Goal: Task Accomplishment & Management: Use online tool/utility

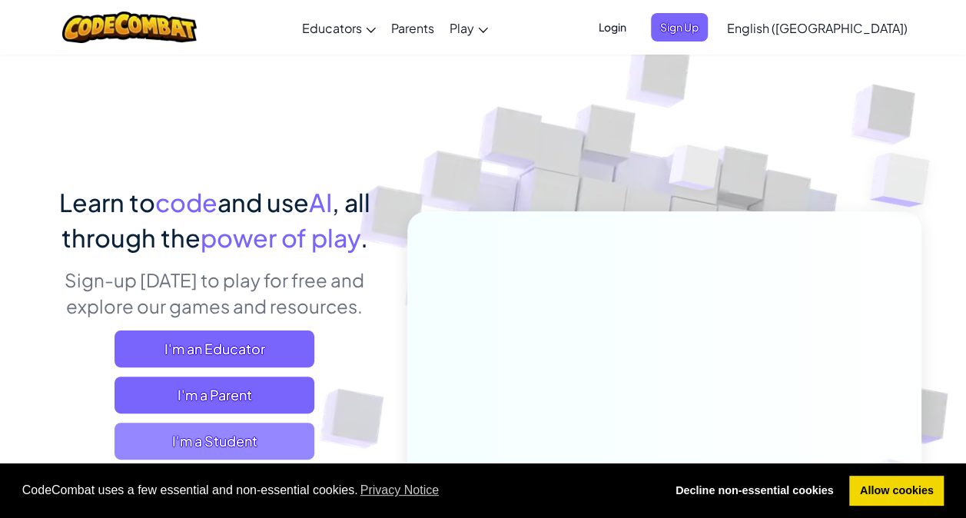
click at [247, 430] on span "I'm a Student" at bounding box center [214, 440] width 200 height 37
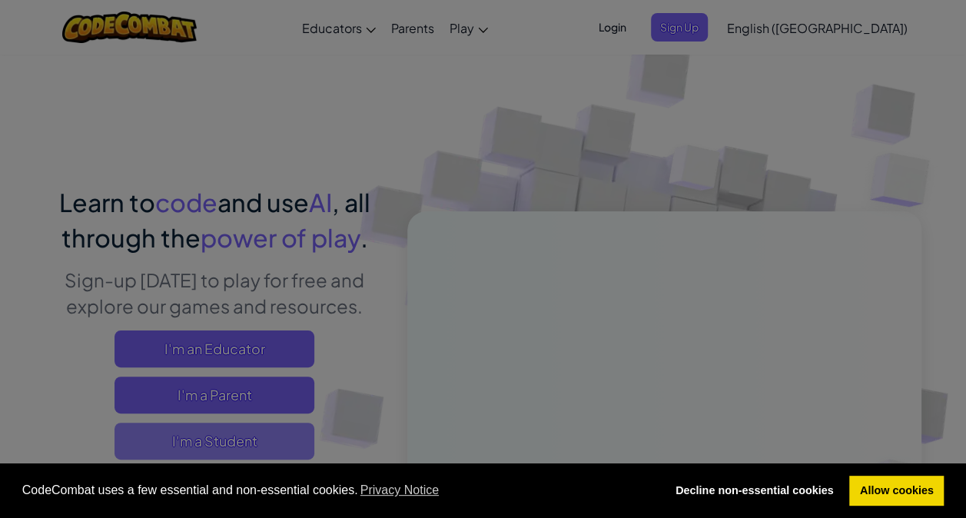
click at [247, 430] on div at bounding box center [483, 259] width 966 height 518
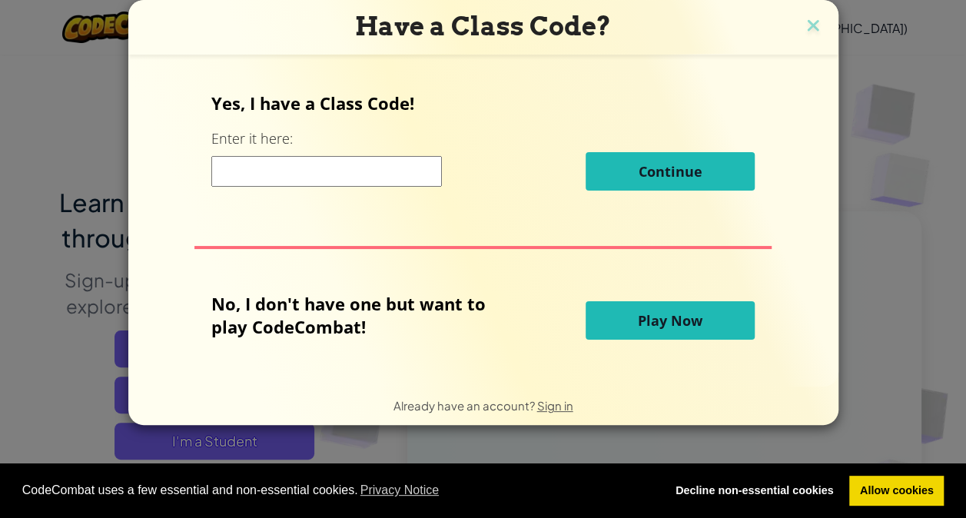
click at [247, 430] on div "Have a Class Code? Yes, I have a Class Code! Enter it here: Continue No, I don'…" at bounding box center [483, 259] width 966 height 518
click at [243, 446] on div "Have a Class Code? Yes, I have a Class Code! Enter it here: Continue No, I don'…" at bounding box center [483, 259] width 966 height 518
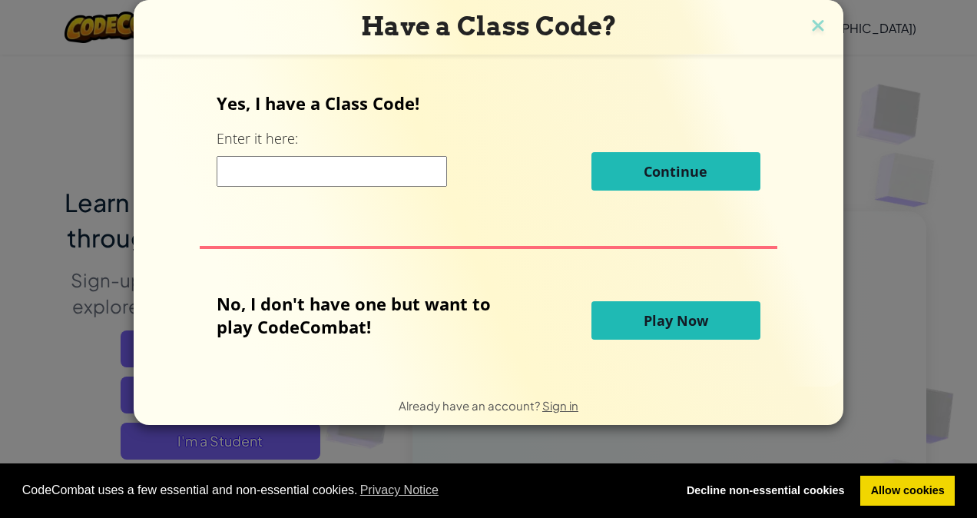
click at [243, 446] on div "Have a Class Code? Yes, I have a Class Code! Enter it here: Continue No, I don'…" at bounding box center [488, 259] width 977 height 518
click at [673, 305] on button "Play Now" at bounding box center [675, 320] width 169 height 38
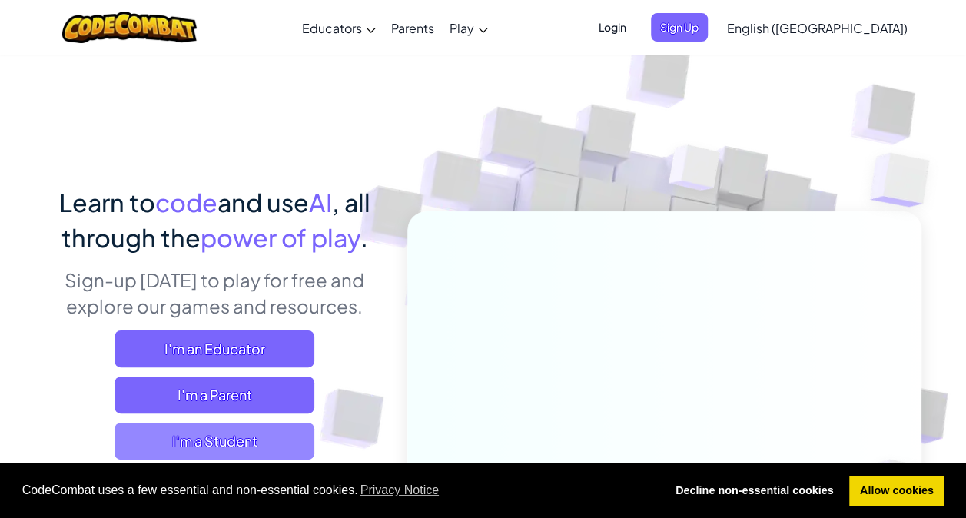
click at [206, 439] on span "I'm a Student" at bounding box center [214, 440] width 200 height 37
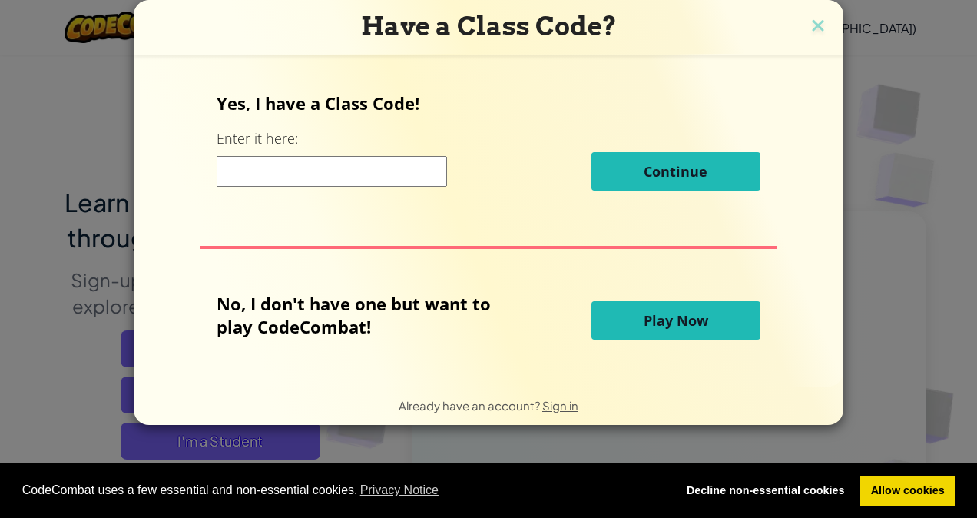
click at [709, 316] on button "Play Now" at bounding box center [675, 320] width 169 height 38
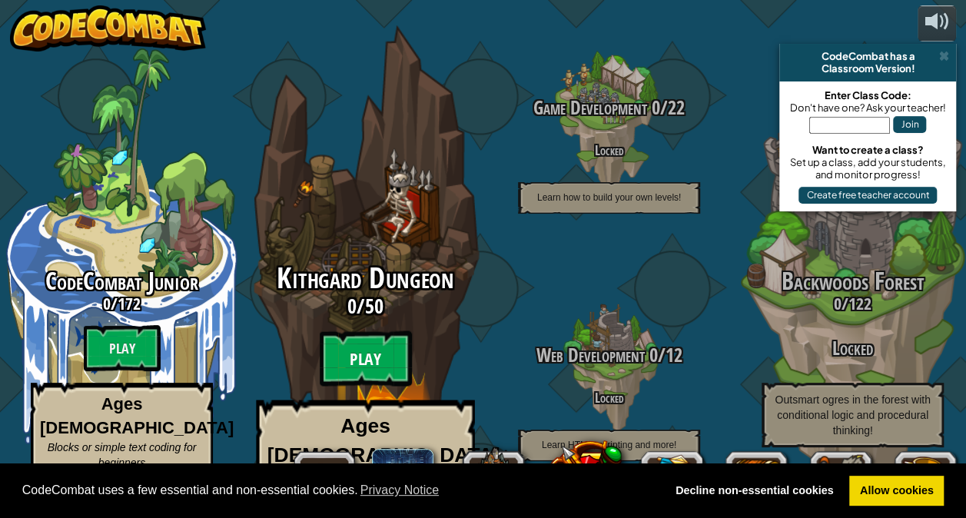
click at [396, 344] on btn "Play" at bounding box center [366, 358] width 92 height 55
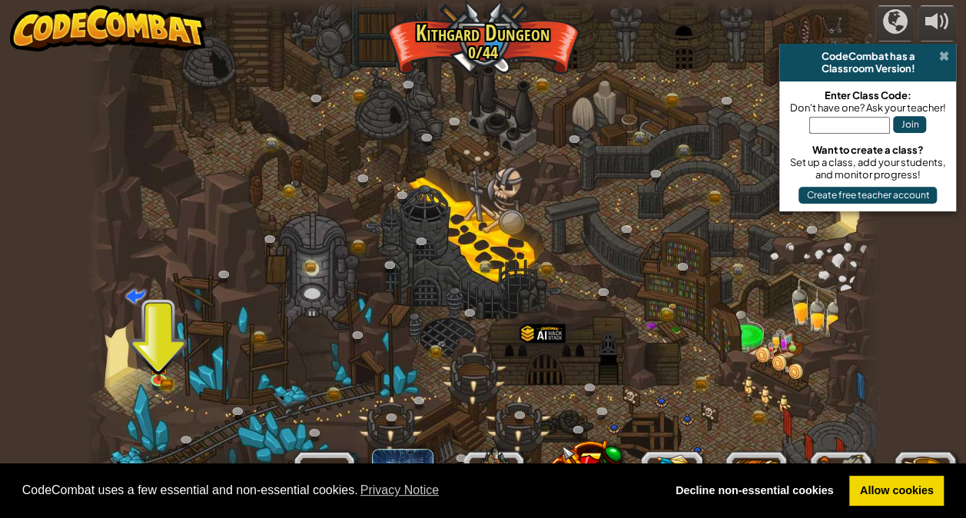
click at [946, 57] on span at bounding box center [943, 56] width 10 height 12
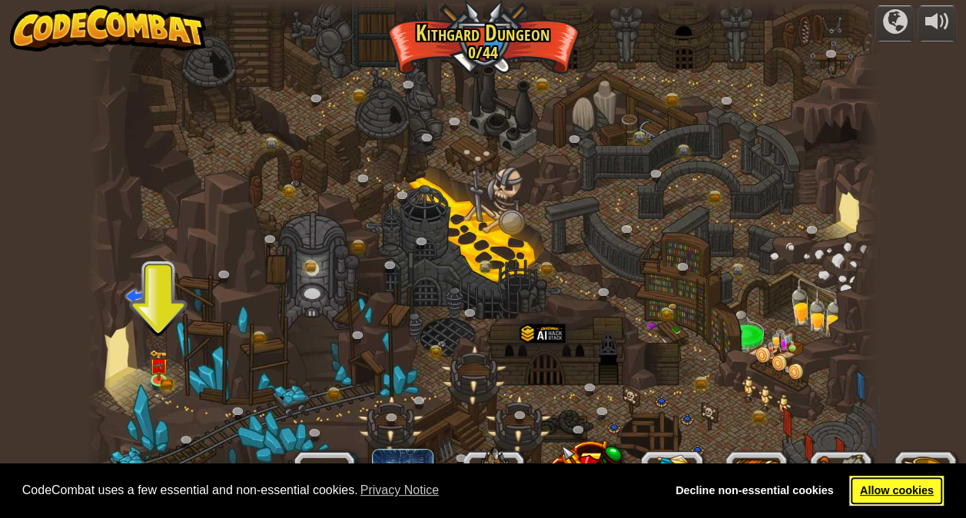
click at [871, 487] on link "Allow cookies" at bounding box center [896, 490] width 94 height 31
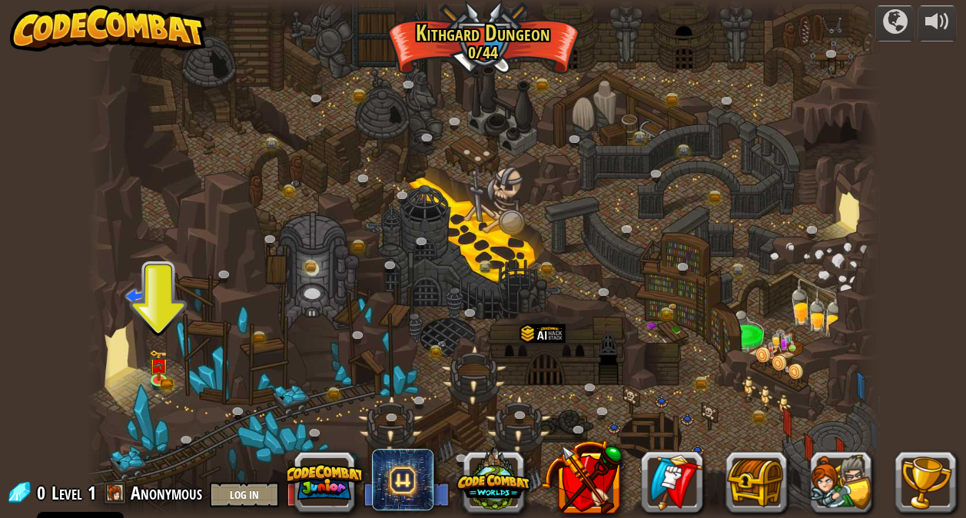
click at [871, 487] on link "Allow cookies" at bounding box center [896, 490] width 94 height 31
click at [145, 374] on div at bounding box center [483, 259] width 792 height 518
click at [157, 372] on img at bounding box center [158, 357] width 19 height 42
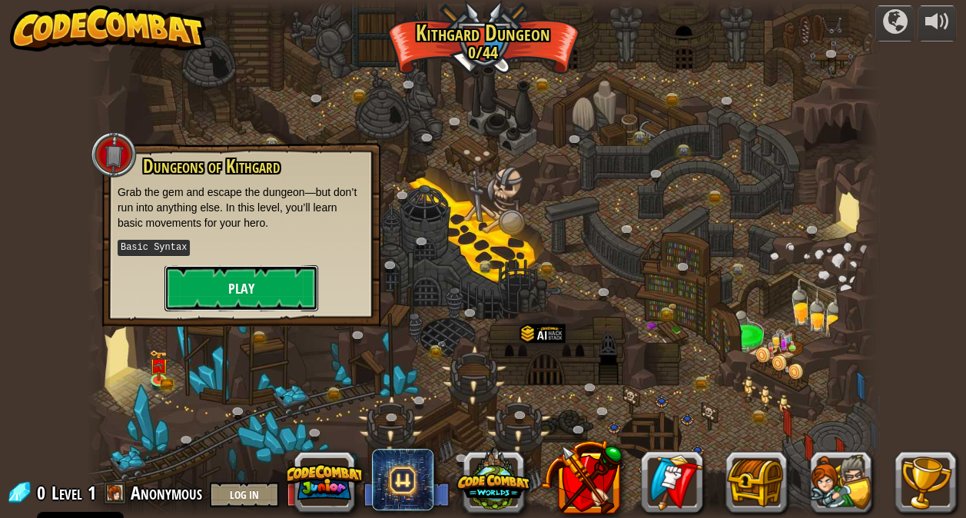
click at [240, 277] on button "Play" at bounding box center [241, 288] width 154 height 46
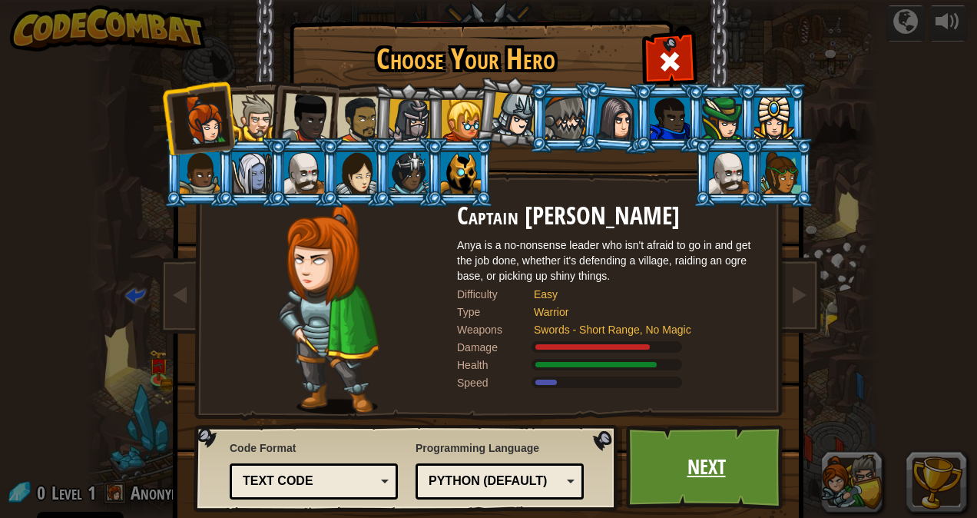
click at [661, 485] on link "Next" at bounding box center [706, 467] width 161 height 84
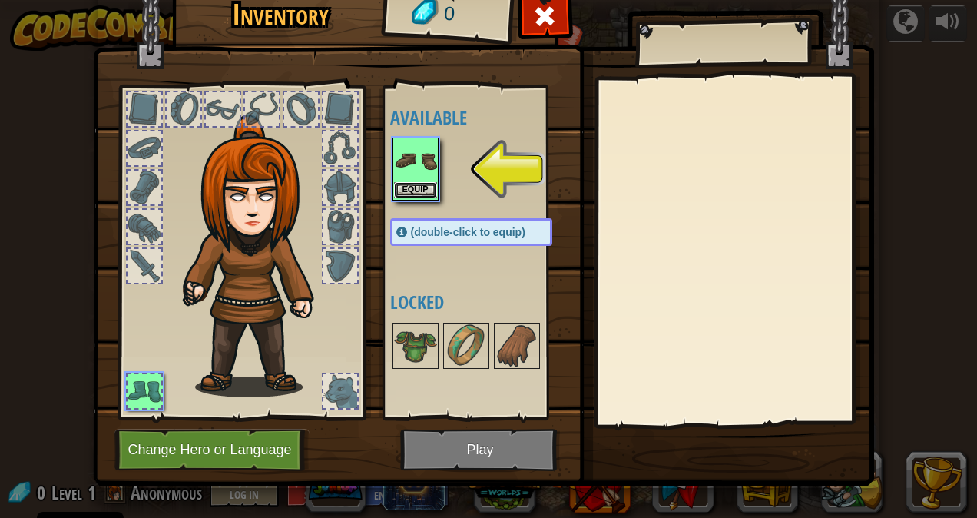
click at [414, 186] on button "Equip" at bounding box center [415, 190] width 43 height 16
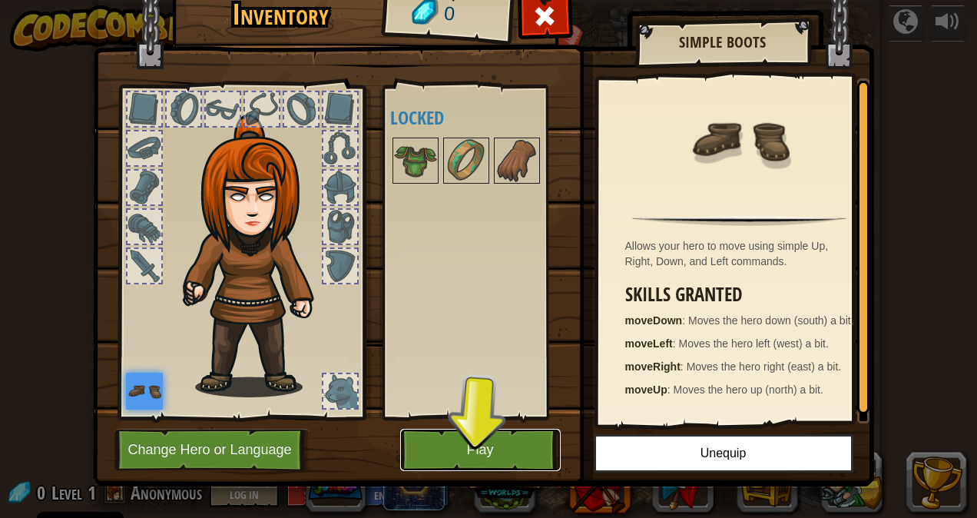
click at [445, 445] on button "Play" at bounding box center [480, 450] width 161 height 42
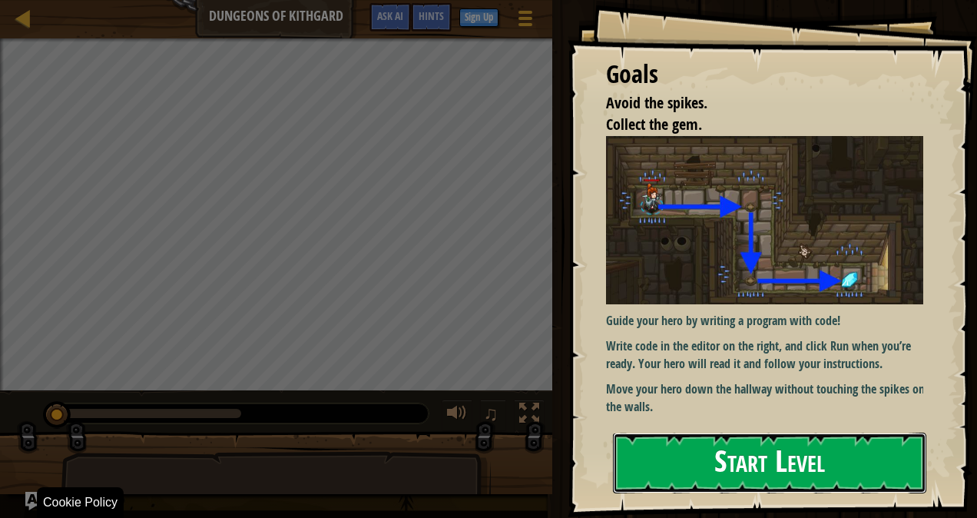
click at [696, 449] on button "Start Level" at bounding box center [769, 462] width 313 height 61
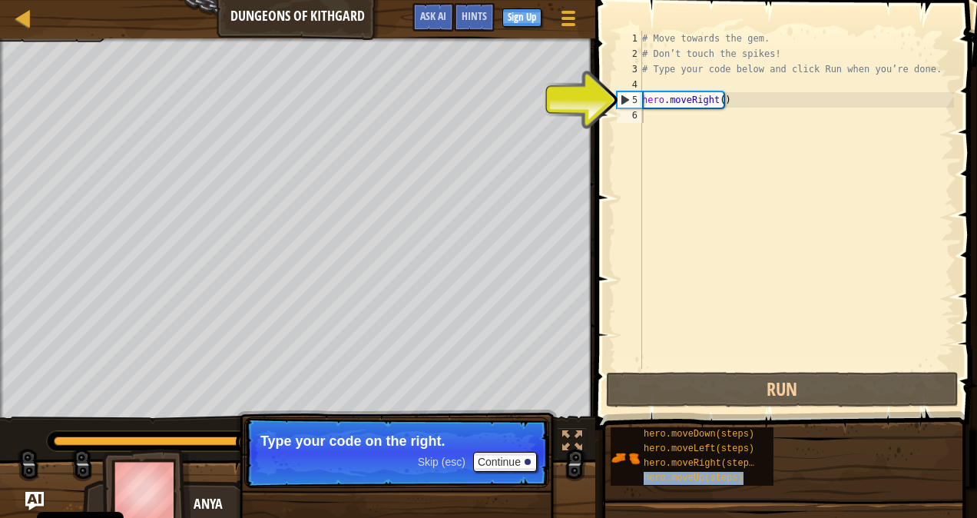
click at [691, 87] on div "# Move towards the gem. # Don’t touch the spikes! # Type your code below and cl…" at bounding box center [796, 215] width 315 height 369
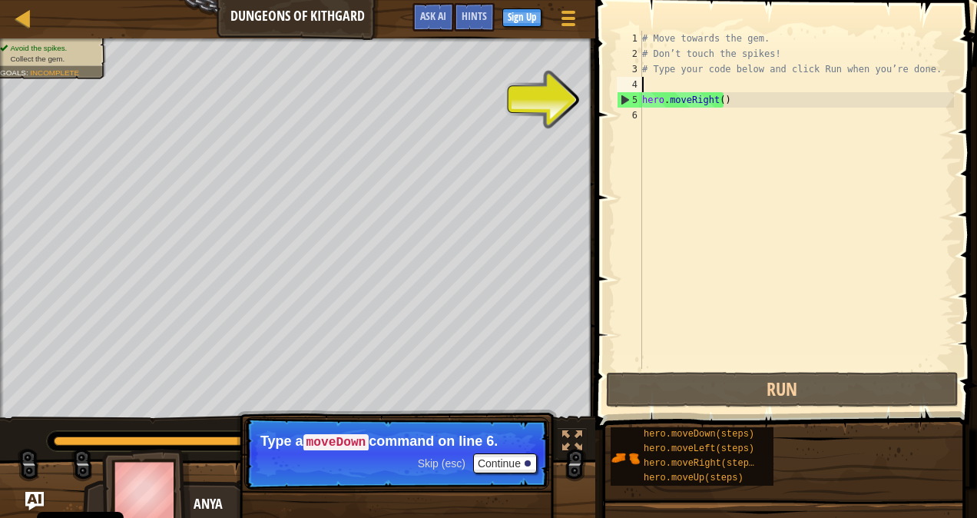
click at [622, 101] on div "5" at bounding box center [630, 99] width 25 height 15
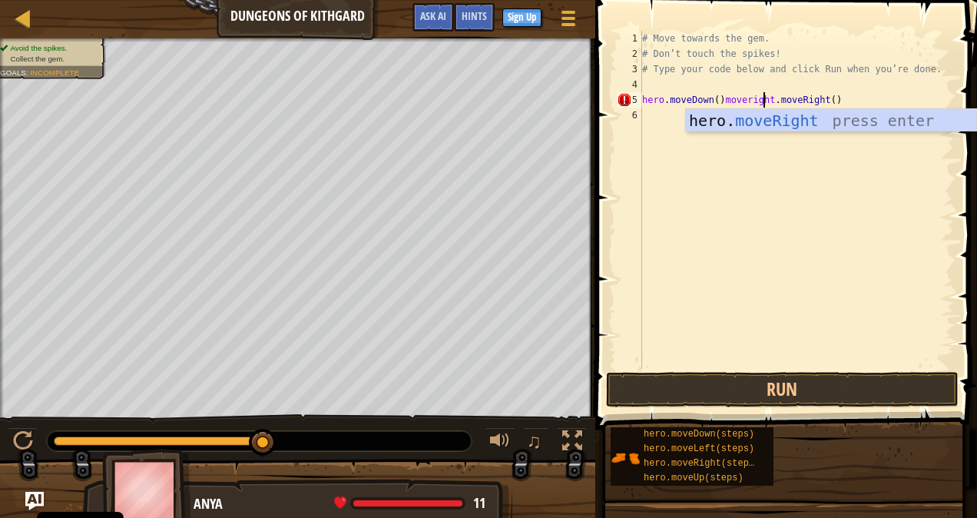
scroll to position [7, 10]
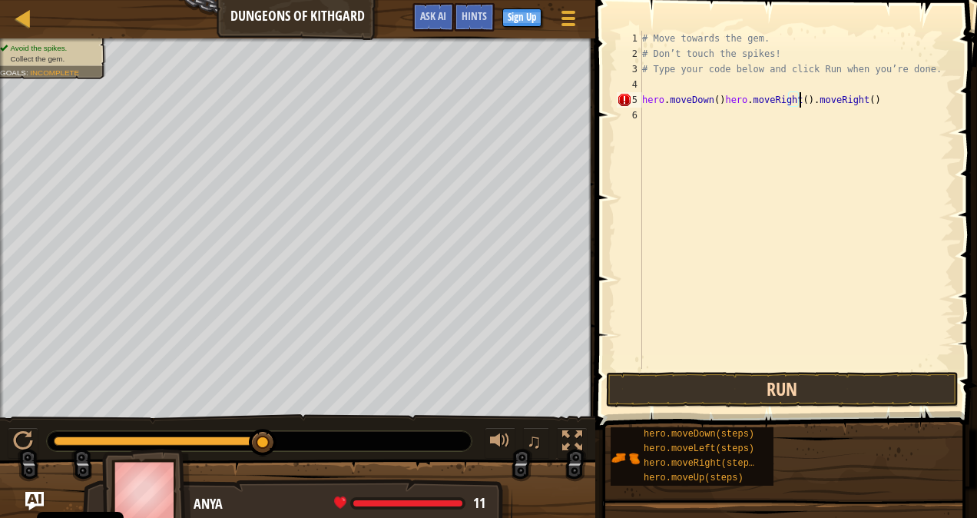
type textarea "hero.moveDown()hero.moveRight().moveRight()"
click at [738, 391] on button "Run" at bounding box center [782, 389] width 353 height 35
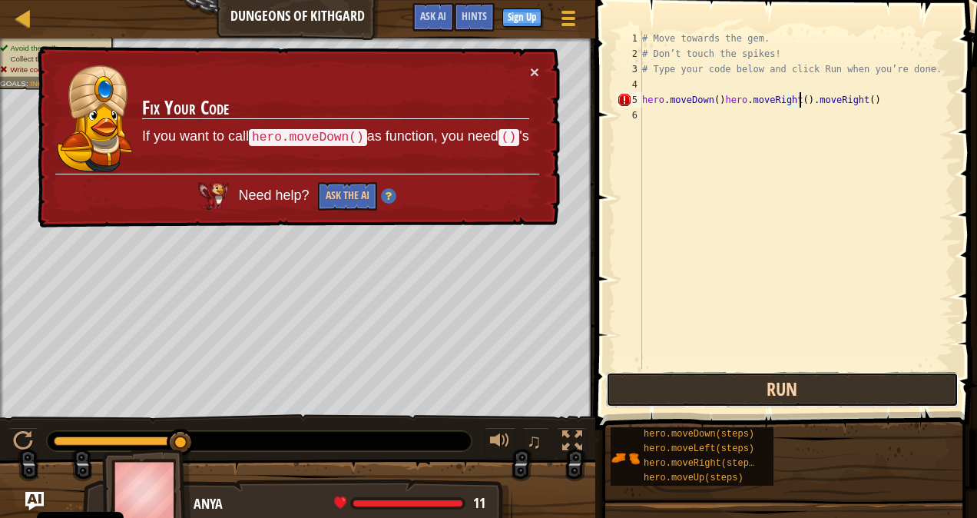
click at [738, 391] on button "Run" at bounding box center [782, 389] width 353 height 35
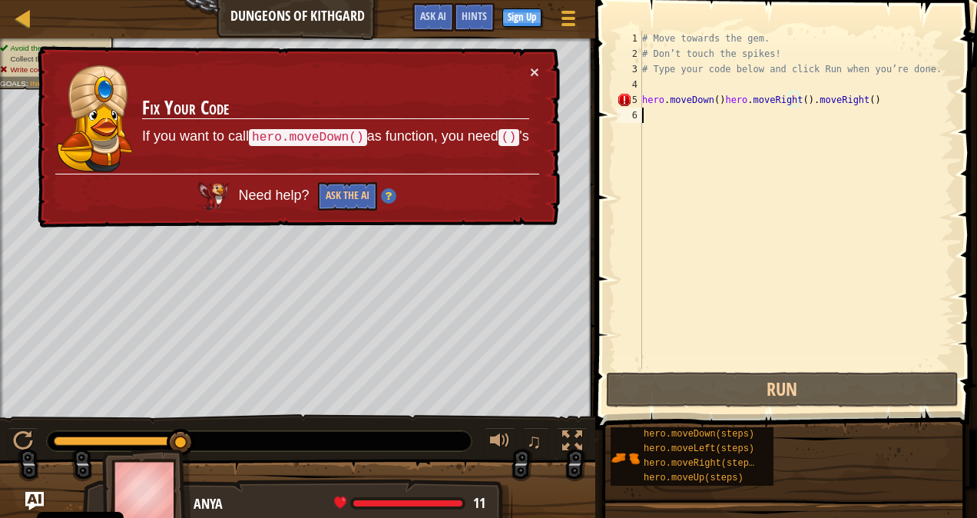
click at [776, 186] on div "# Move towards the gem. # Don’t touch the spikes! # Type your code below and cl…" at bounding box center [796, 215] width 315 height 369
click at [528, 77] on td "Fix Your Code If you want to call hero.moveDown() as function, you need () 's" at bounding box center [335, 119] width 389 height 110
click at [536, 69] on button "×" at bounding box center [534, 72] width 9 height 16
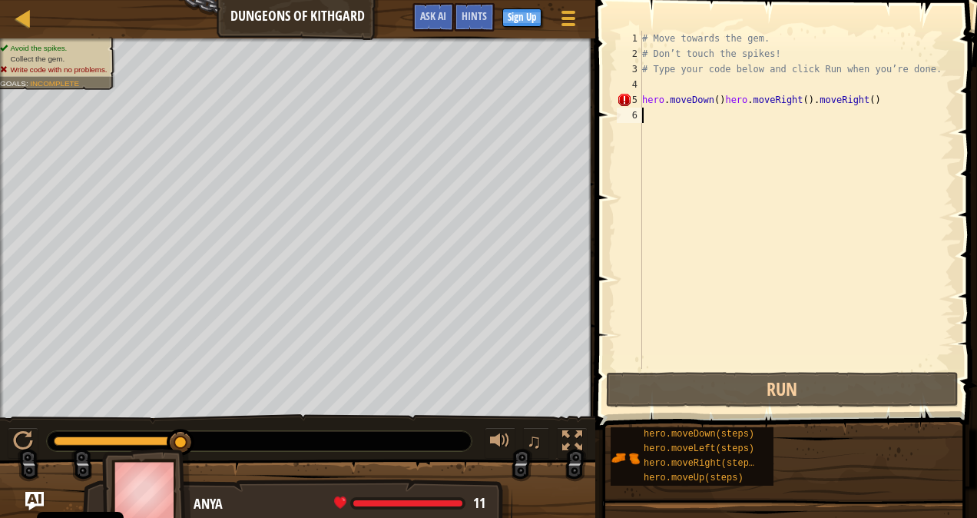
click at [683, 105] on div "# Move towards the gem. # Don’t touch the spikes! # Type your code below and cl…" at bounding box center [796, 215] width 315 height 369
drag, startPoint x: 918, startPoint y: 112, endPoint x: 924, endPoint y: 98, distance: 15.1
click at [924, 98] on div "# Move towards the gem. # Don’t touch the spikes! # Type your code below and cl…" at bounding box center [796, 215] width 315 height 369
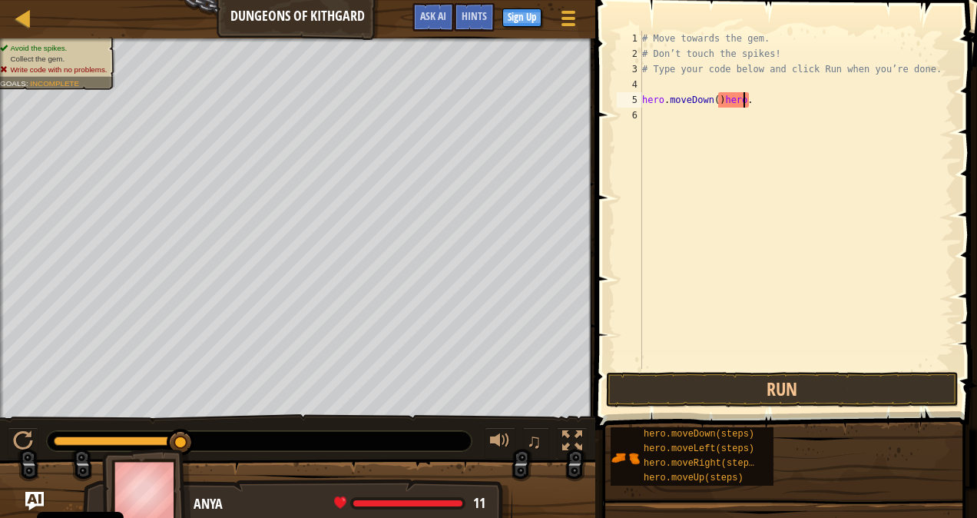
type textarea "hero.moveDown()hero"
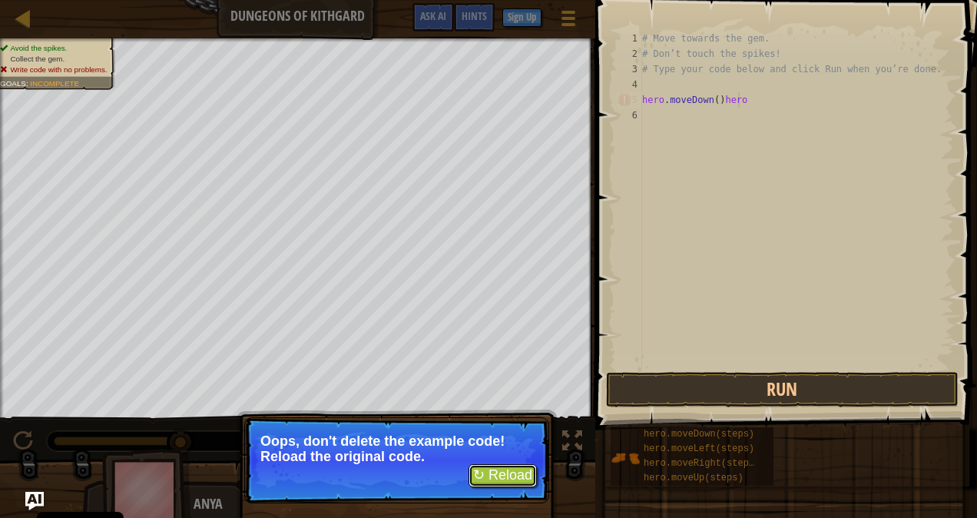
click at [510, 477] on button "↻ Reload" at bounding box center [503, 475] width 68 height 23
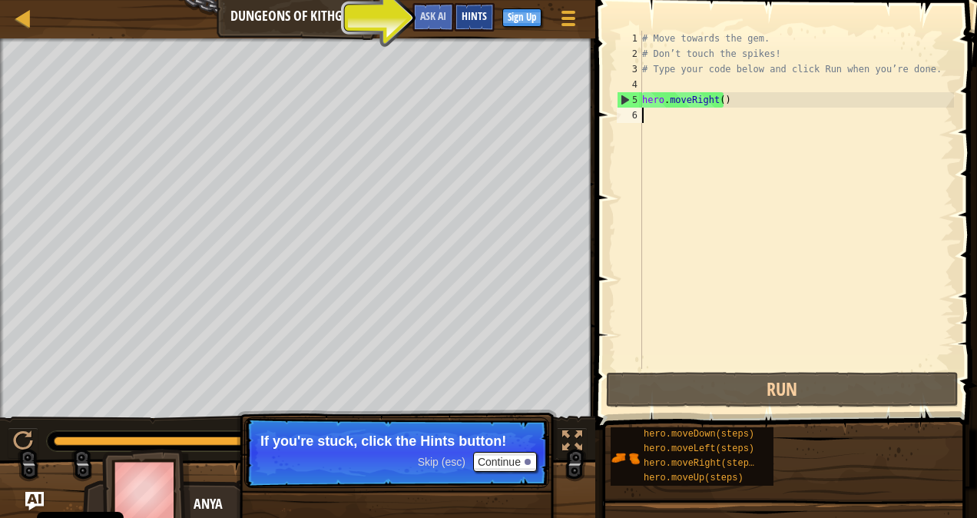
click at [469, 11] on span "Hints" at bounding box center [474, 15] width 25 height 15
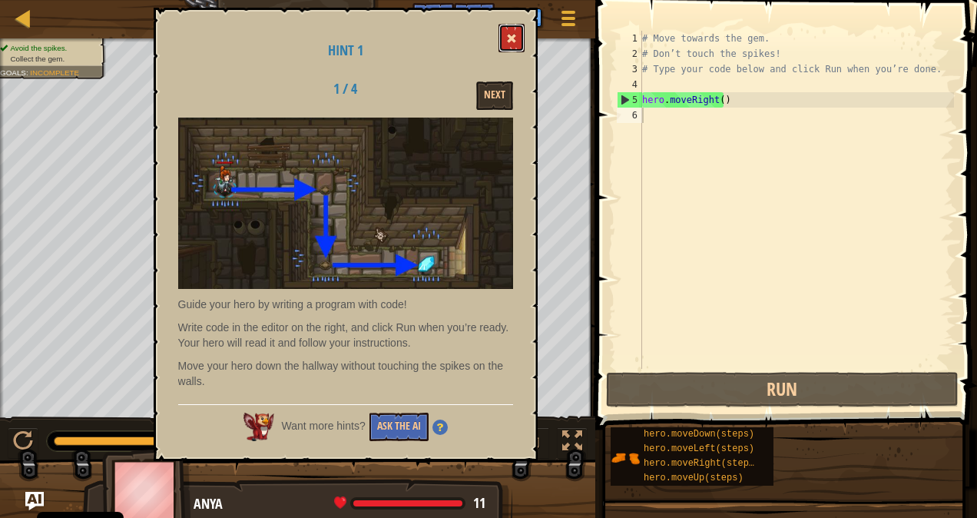
click at [502, 46] on button at bounding box center [511, 38] width 26 height 28
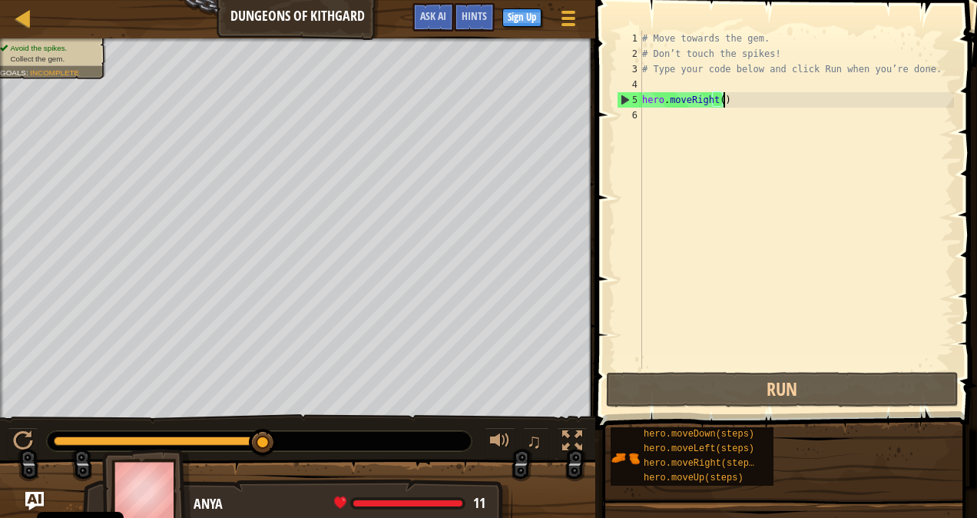
click at [787, 98] on div "# Move towards the gem. # Don’t touch the spikes! # Type your code below and cl…" at bounding box center [796, 215] width 315 height 369
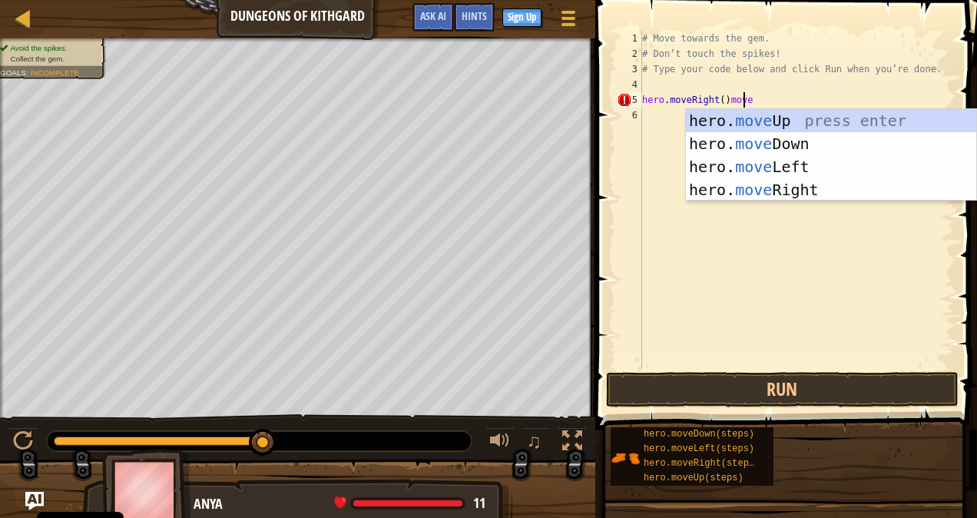
scroll to position [7, 8]
click at [770, 128] on div "hero. move Up press enter hero. move Down press enter hero. move Left press ent…" at bounding box center [831, 178] width 291 height 138
type textarea "hero.moveRight()hero.moveUp()"
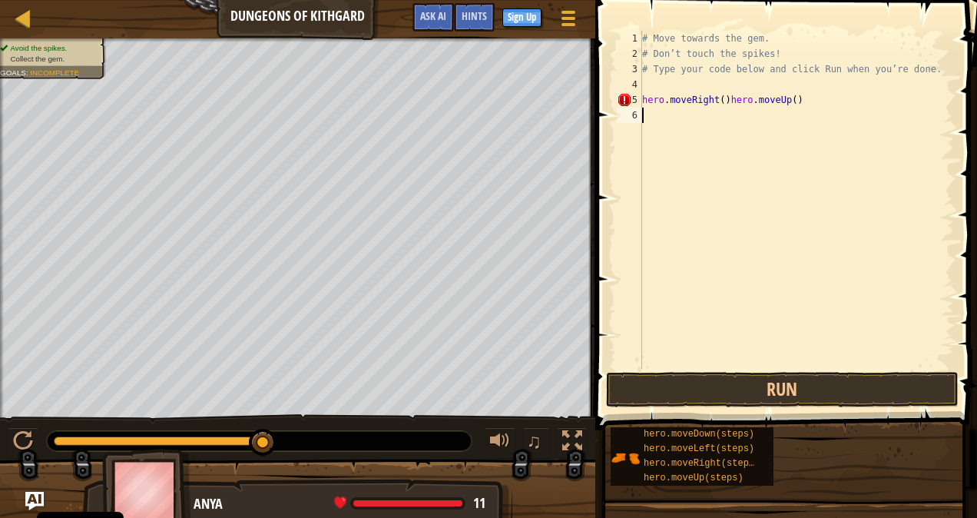
click at [770, 128] on div "# Move towards the gem. # Don’t touch the spikes! # Type your code below and cl…" at bounding box center [796, 215] width 315 height 369
type textarea "m"
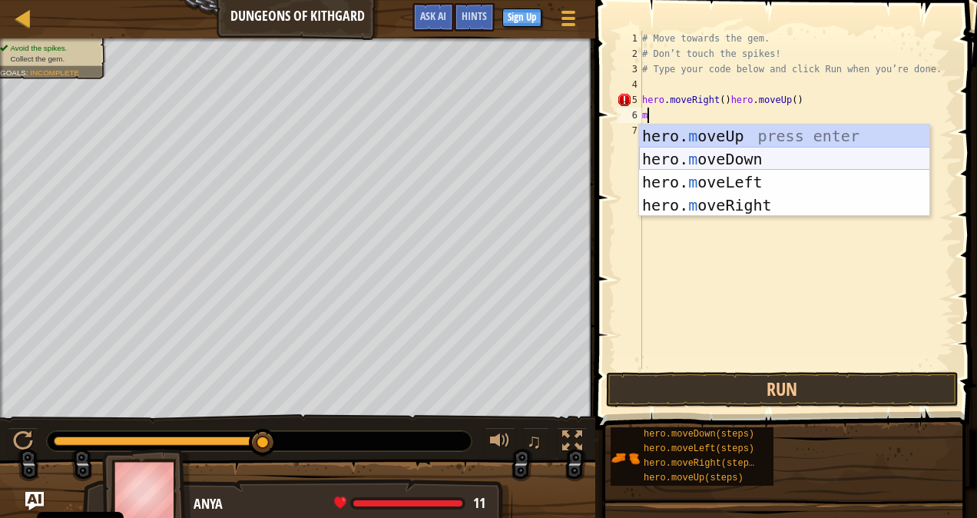
click at [722, 152] on div "hero. m oveUp press enter hero. m oveDown press enter hero. m oveLeft press ent…" at bounding box center [784, 193] width 291 height 138
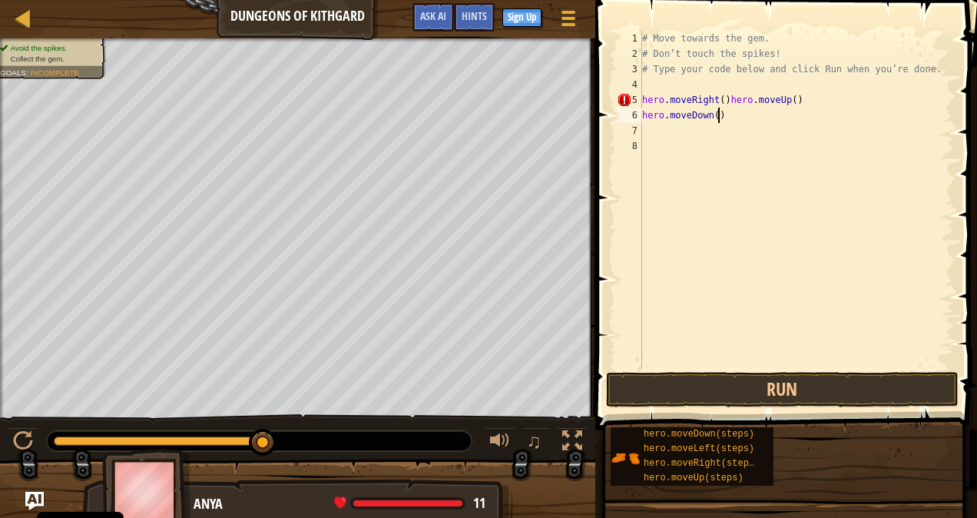
drag, startPoint x: 654, startPoint y: 135, endPoint x: 816, endPoint y: 111, distance: 163.8
click at [816, 111] on div "# Move towards the gem. # Don’t touch the spikes! # Type your code below and cl…" at bounding box center [796, 215] width 315 height 369
type textarea "hero.moveDown()"
click at [816, 111] on div "# Move towards the gem. # Don’t touch the spikes! # Type your code below and cl…" at bounding box center [796, 215] width 315 height 369
click at [676, 135] on div "# Move towards the gem. # Don’t touch the spikes! # Type your code below and cl…" at bounding box center [796, 215] width 315 height 369
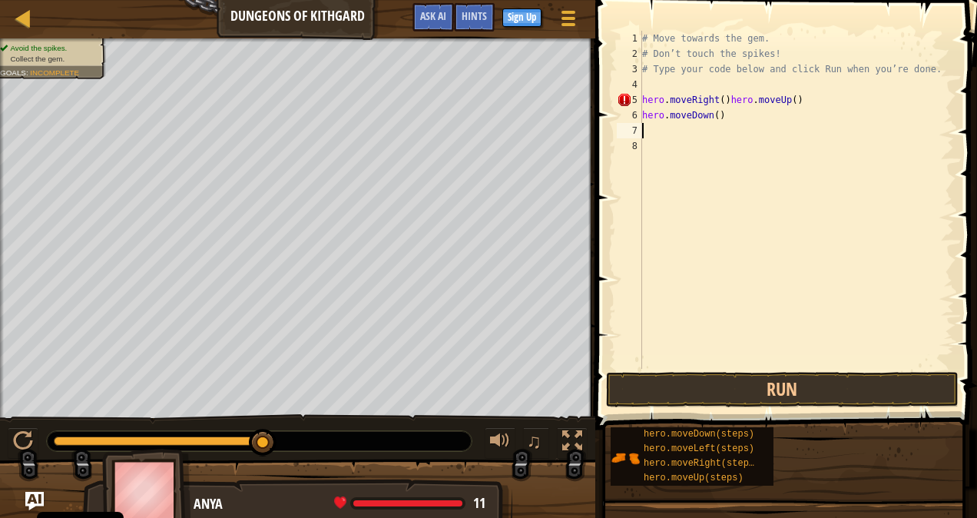
click at [676, 135] on div "# Move towards the gem. # Don’t touch the spikes! # Type your code below and cl…" at bounding box center [796, 215] width 315 height 369
type textarea "m"
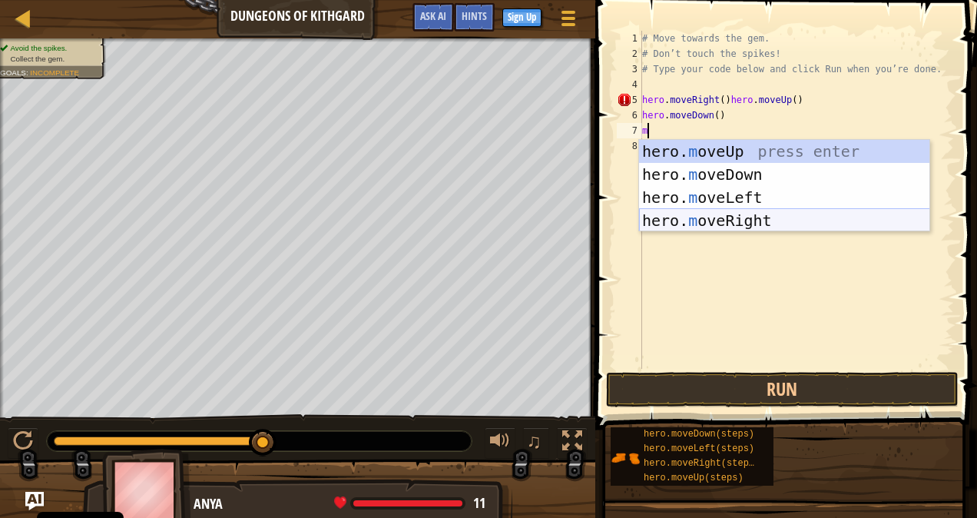
click at [734, 214] on div "hero. m oveUp press enter hero. m oveDown press enter hero. m oveLeft press ent…" at bounding box center [784, 209] width 291 height 138
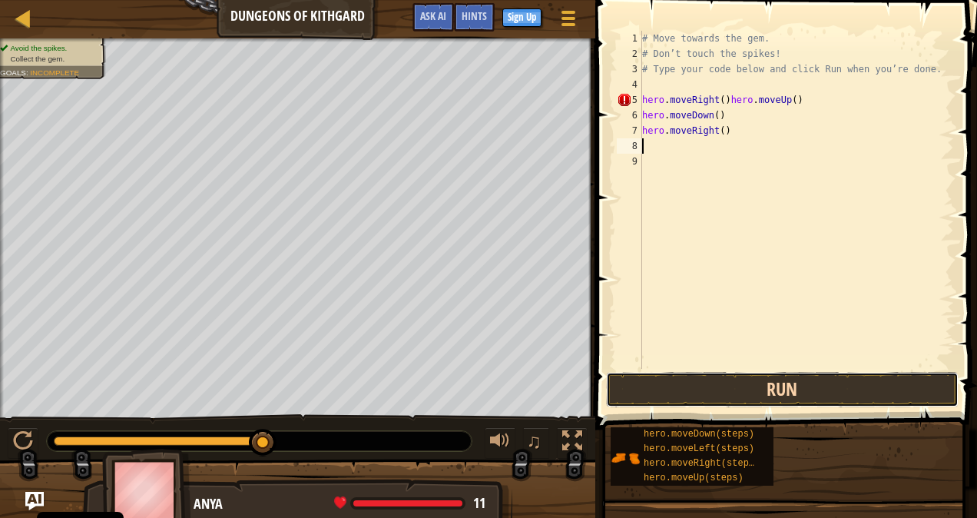
click at [747, 387] on button "Run" at bounding box center [782, 389] width 353 height 35
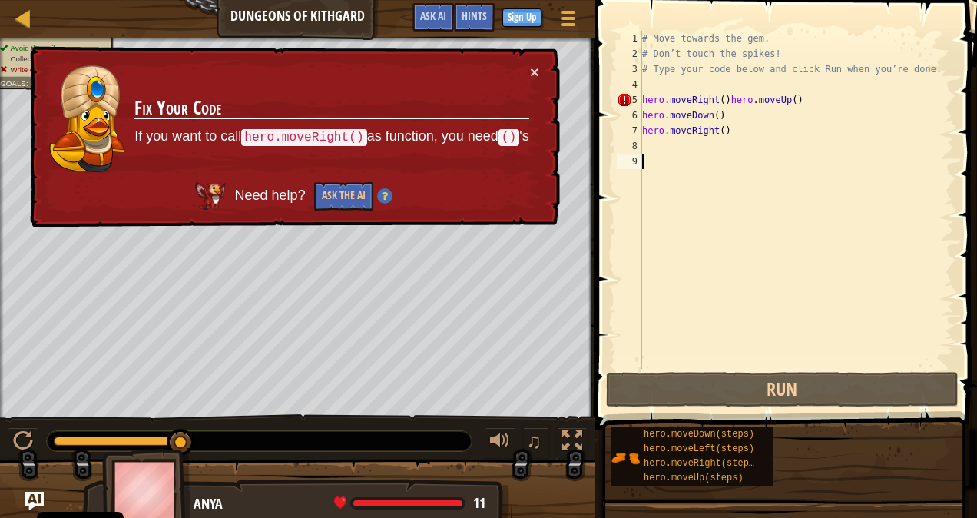
click at [673, 236] on div "# Move towards the gem. # Don’t touch the spikes! # Type your code below and cl…" at bounding box center [796, 215] width 315 height 369
click at [546, 71] on div "× Fix Your Code If you want to call hero.moveRight() as function, you need () '…" at bounding box center [293, 137] width 533 height 182
click at [530, 71] on button "×" at bounding box center [534, 72] width 9 height 16
click at [731, 114] on div "# Move towards the gem. # Don’t touch the spikes! # Type your code below and cl…" at bounding box center [796, 215] width 315 height 369
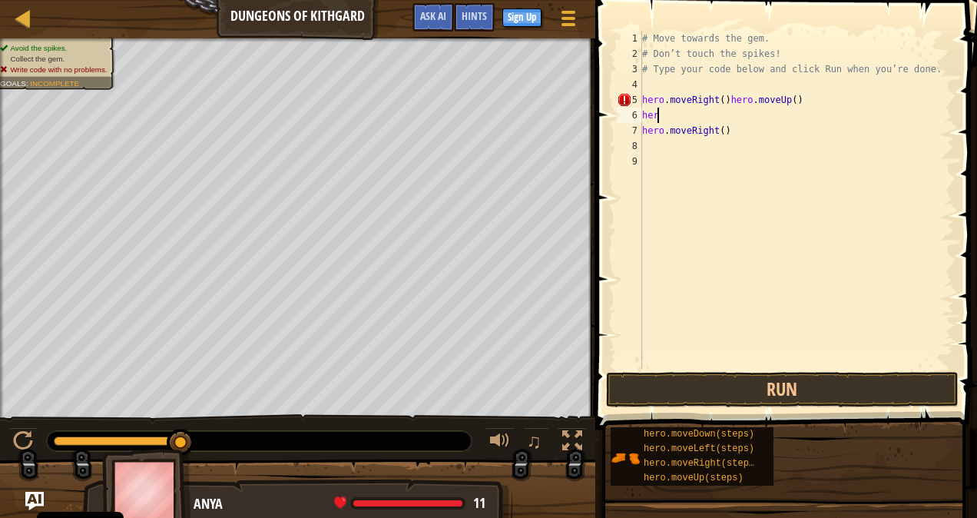
type textarea "h"
click at [747, 128] on div "# Move towards the gem. # Don’t touch the spikes! # Type your code below and cl…" at bounding box center [796, 215] width 315 height 369
drag, startPoint x: 770, startPoint y: 377, endPoint x: 664, endPoint y: 387, distance: 107.2
click at [664, 387] on button "Run" at bounding box center [782, 389] width 353 height 35
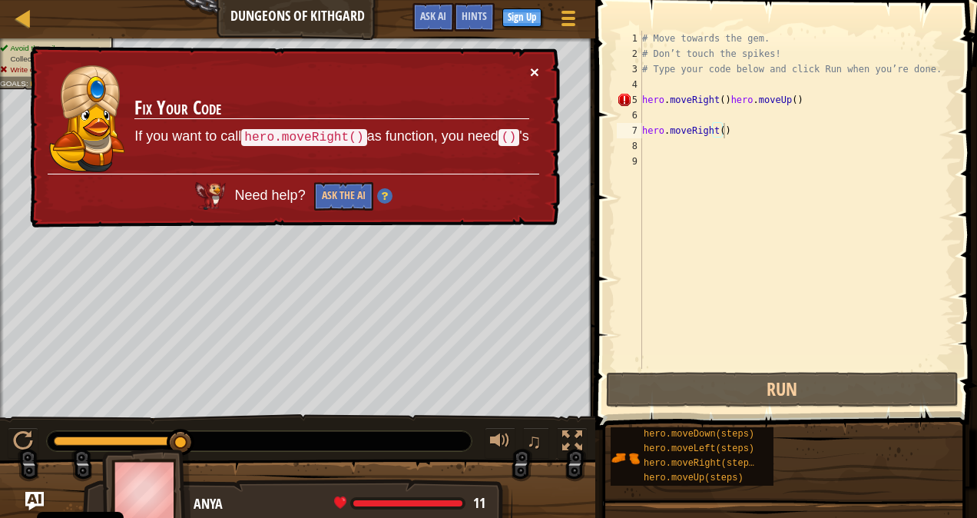
click at [531, 71] on button "×" at bounding box center [534, 72] width 9 height 16
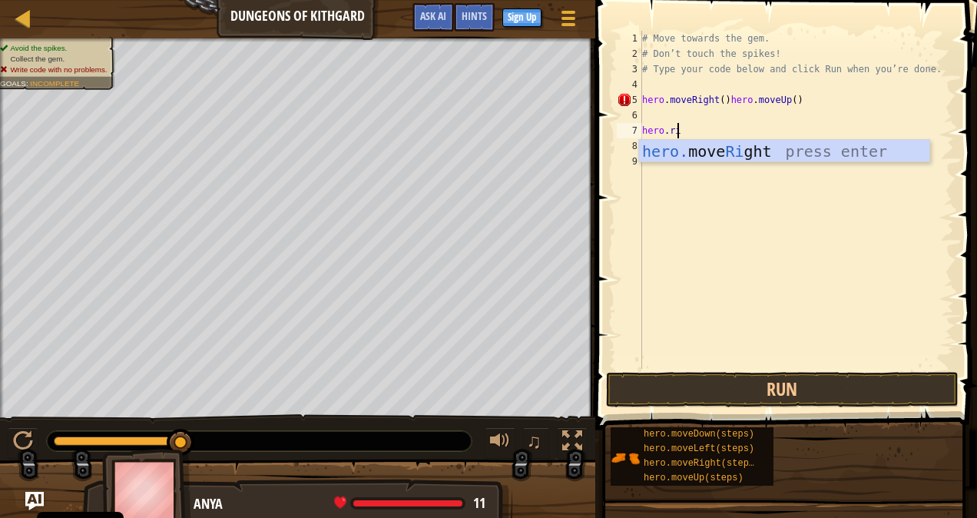
scroll to position [7, 2]
type textarea "hero.righ"
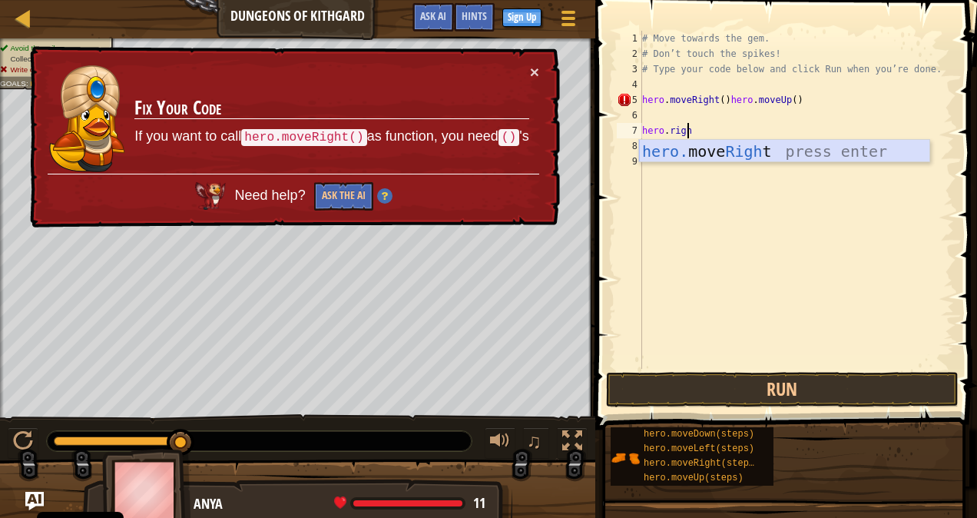
click at [689, 158] on div "hero. move Righ t press enter" at bounding box center [784, 174] width 291 height 69
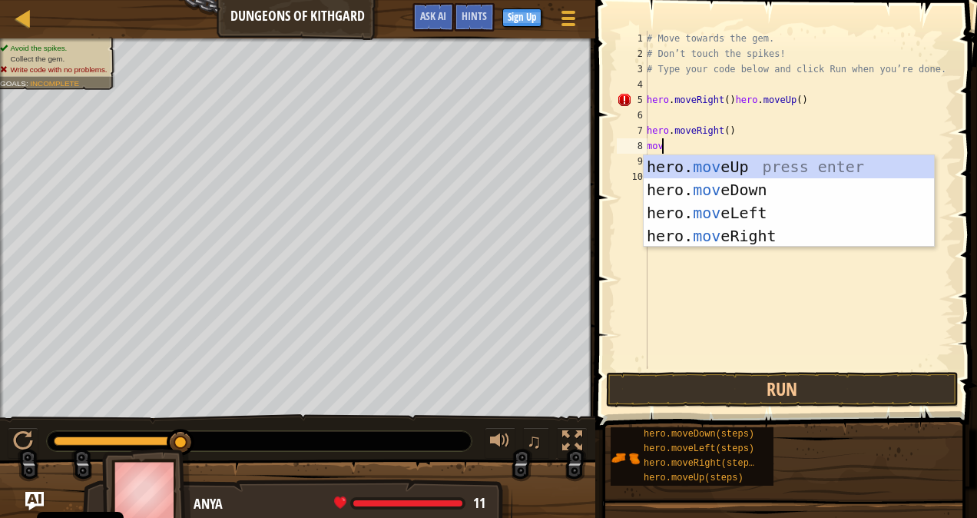
type textarea "move"
click at [724, 181] on div "hero. move Up press enter hero. move Down press enter hero. move Left press ent…" at bounding box center [789, 224] width 291 height 138
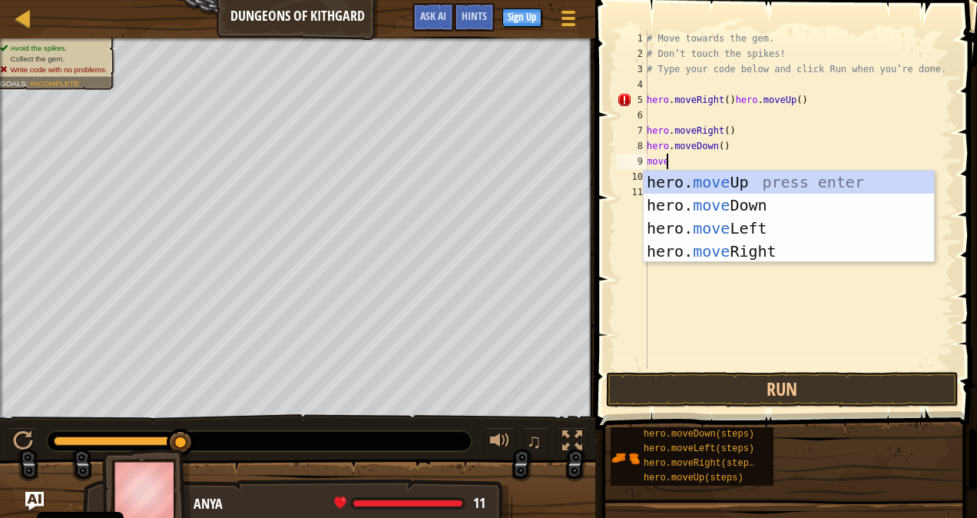
type textarea "mover"
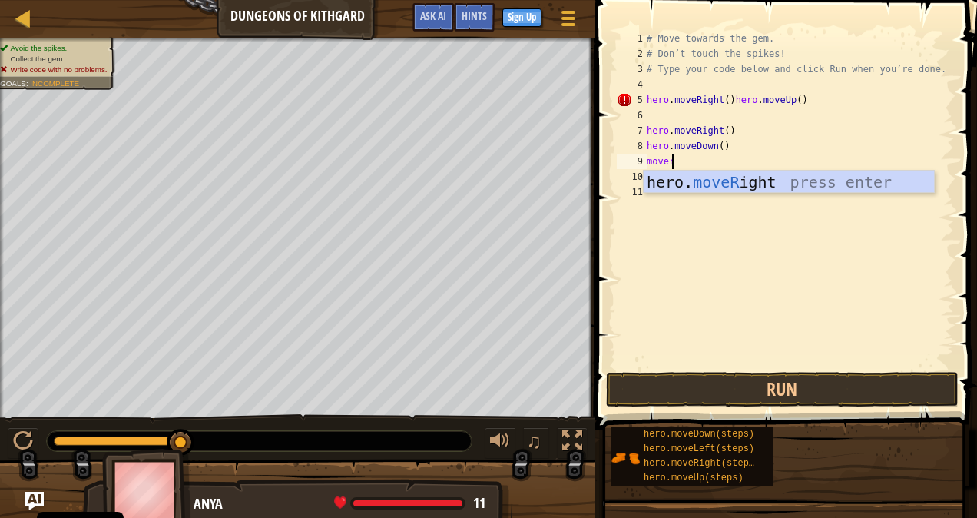
click at [724, 181] on div "hero. moveR ight press enter" at bounding box center [789, 205] width 291 height 69
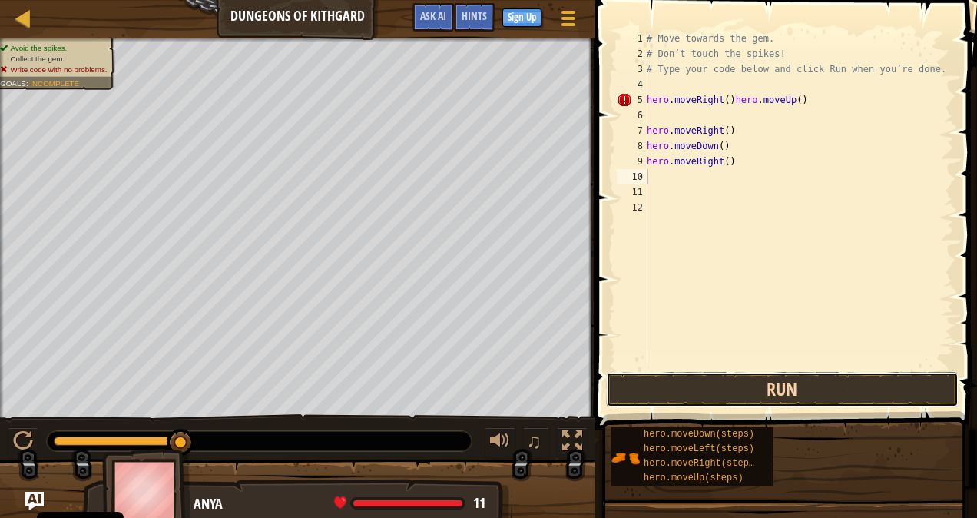
click at [793, 392] on button "Run" at bounding box center [782, 389] width 353 height 35
type textarea "hero.moveRi"
click at [673, 112] on div "# Move towards the gem. # Don’t touch the spikes! # Type your code below and cl…" at bounding box center [799, 215] width 310 height 369
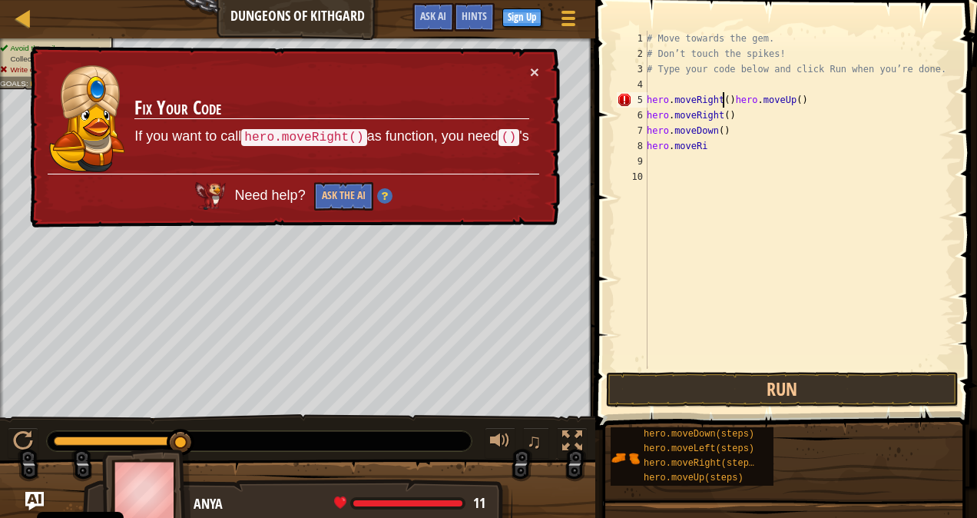
click at [725, 98] on div "# Move towards the gem. # Don’t touch the spikes! # Type your code below and cl…" at bounding box center [799, 215] width 310 height 369
type textarea "hero.moveUp()"
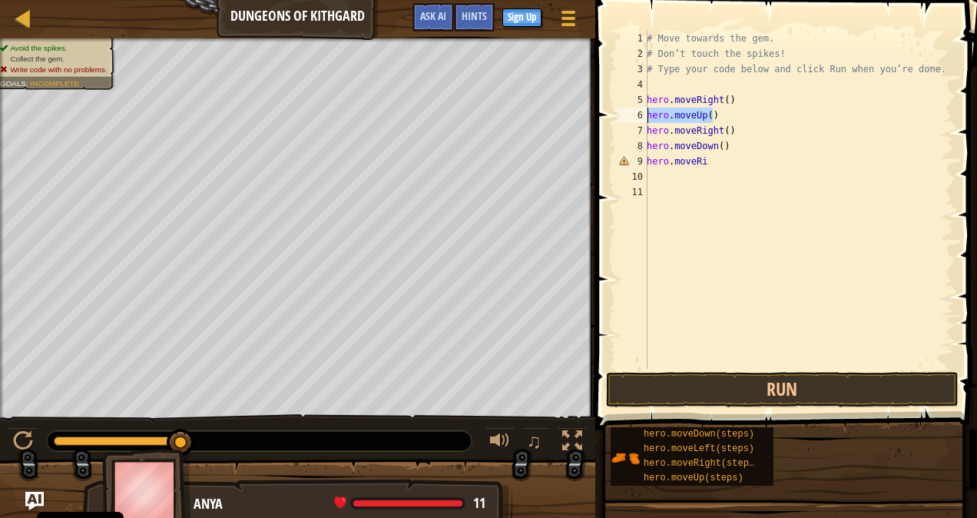
drag, startPoint x: 726, startPoint y: 116, endPoint x: 619, endPoint y: 117, distance: 106.8
click at [619, 117] on div "hero.moveUp() 1 2 3 4 5 6 7 8 9 10 11 # Move towards the gem. # Don’t touch the…" at bounding box center [784, 200] width 340 height 338
type textarea "hero.moveRight()"
drag, startPoint x: 745, startPoint y: 118, endPoint x: 628, endPoint y: 117, distance: 116.8
click at [628, 117] on div "hero.moveRight() 1 2 3 4 5 6 7 8 9 10 # Move towards the gem. # Don’t touch the…" at bounding box center [784, 200] width 340 height 338
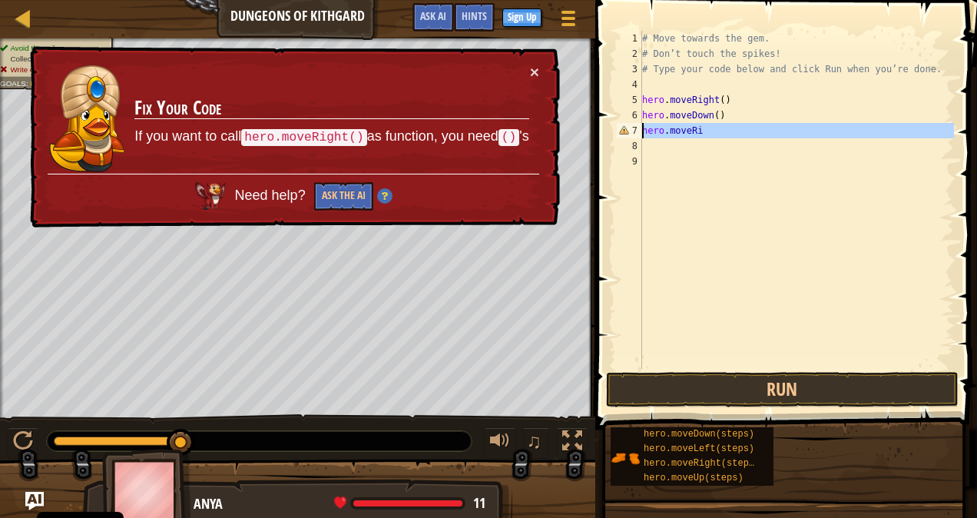
drag, startPoint x: 713, startPoint y: 138, endPoint x: 609, endPoint y: 134, distance: 103.8
click at [609, 134] on div "hero.moveDown() 1 2 3 4 5 6 7 8 9 # Move towards the gem. # Don’t touch the spi…" at bounding box center [784, 245] width 386 height 475
type textarea "hero.moveRi"
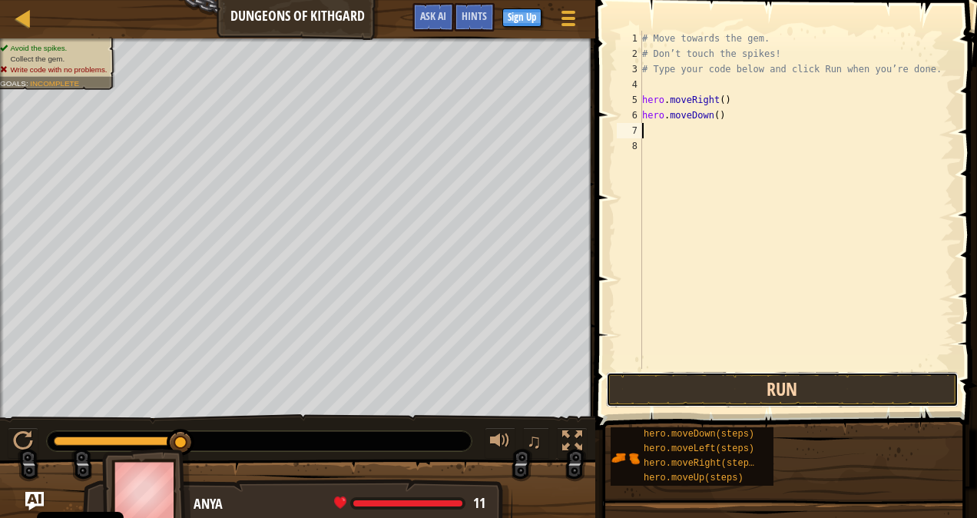
click at [754, 393] on button "Run" at bounding box center [782, 389] width 353 height 35
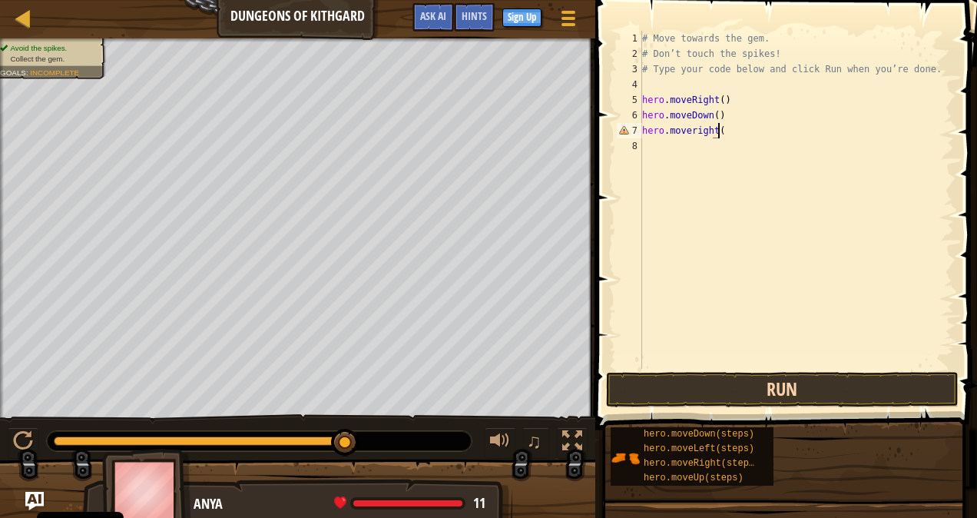
scroll to position [7, 5]
type textarea "hero.moveright()"
type textarea "q"
click at [754, 393] on button "Run" at bounding box center [782, 389] width 353 height 35
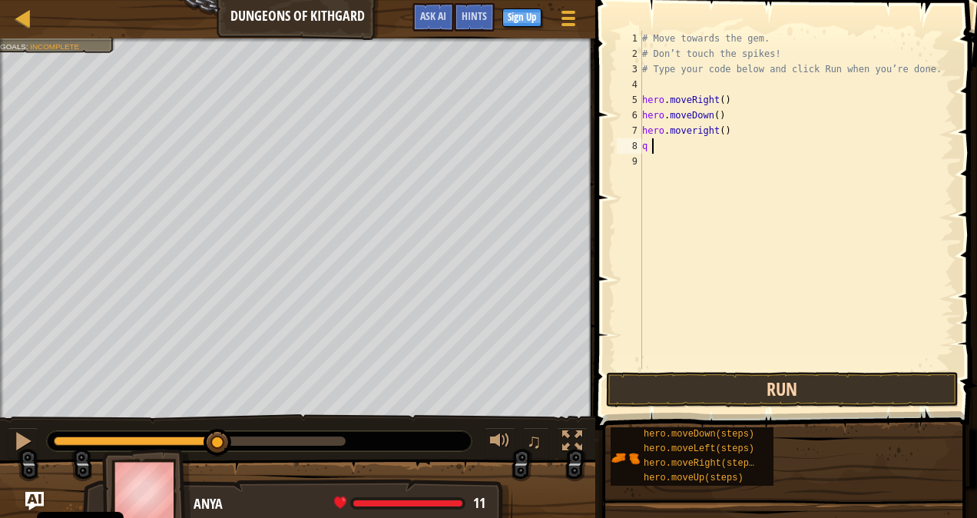
type textarea "q"
type textarea "h"
click at [754, 393] on button "Run" at bounding box center [782, 389] width 353 height 35
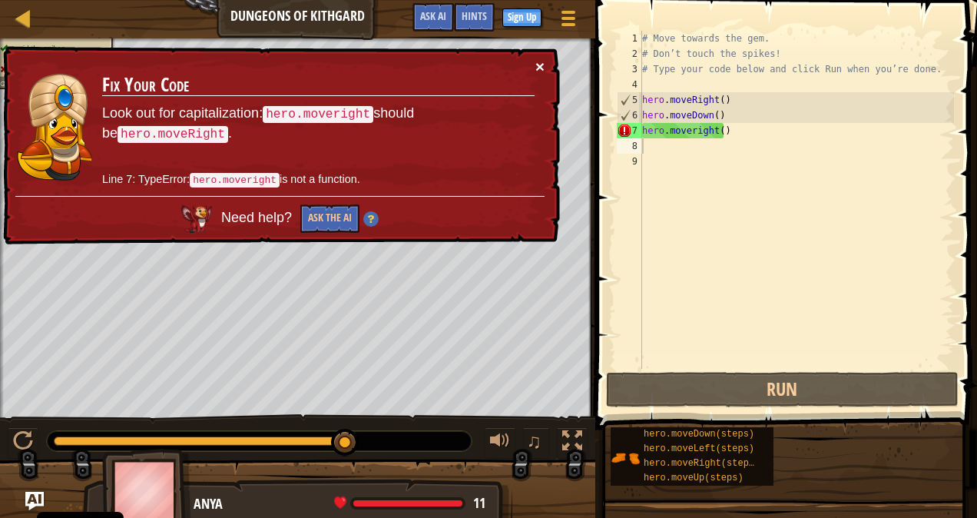
click at [542, 65] on button "×" at bounding box center [539, 66] width 9 height 16
